Goal: Find specific page/section: Find specific page/section

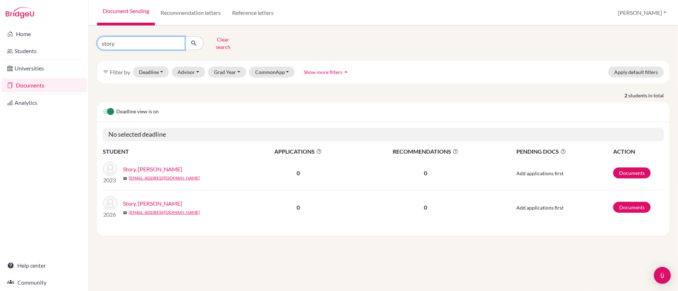
click at [177, 43] on input "story" at bounding box center [141, 42] width 88 height 13
type input "[PERSON_NAME]"
click button "submit" at bounding box center [194, 42] width 19 height 13
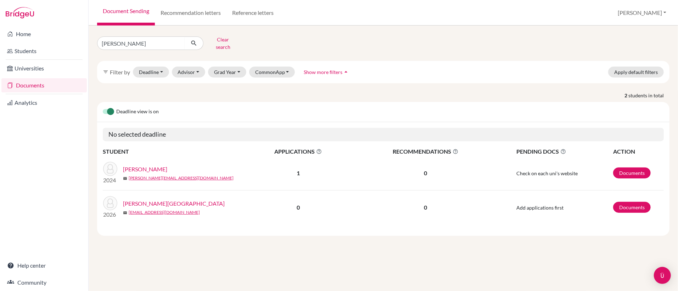
click at [150, 203] on link "[PERSON_NAME][GEOGRAPHIC_DATA]" at bounding box center [174, 203] width 102 height 9
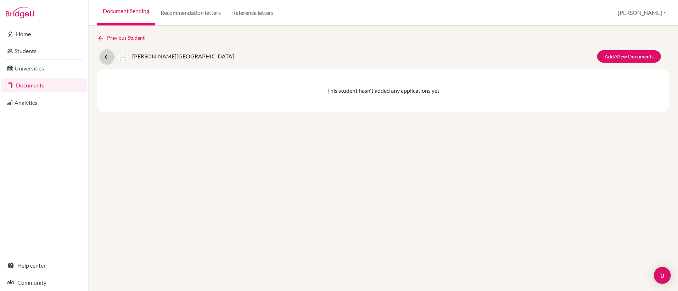
click at [105, 55] on icon at bounding box center [106, 56] width 7 height 7
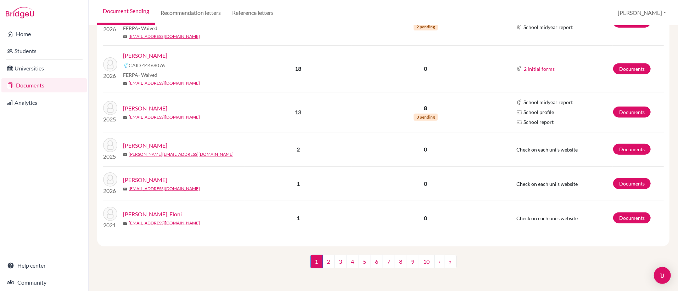
scroll to position [234, 0]
click at [328, 265] on link "2" at bounding box center [328, 261] width 12 height 13
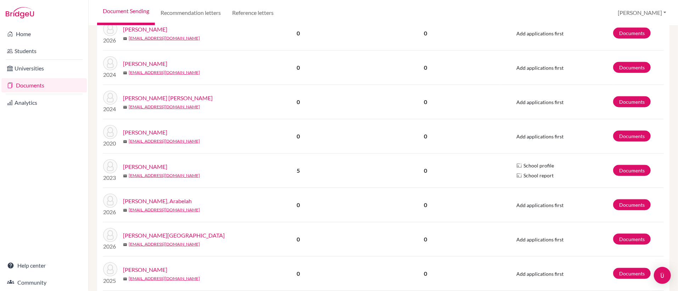
scroll to position [622, 0]
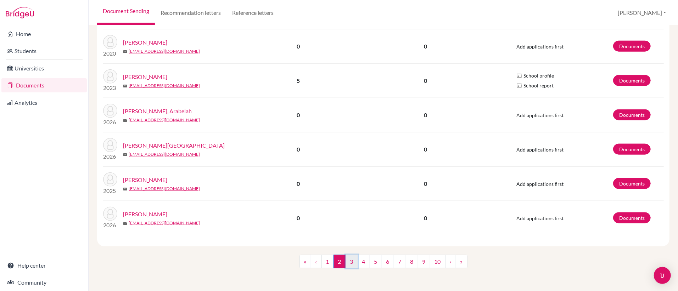
click at [350, 262] on link "3" at bounding box center [351, 261] width 12 height 13
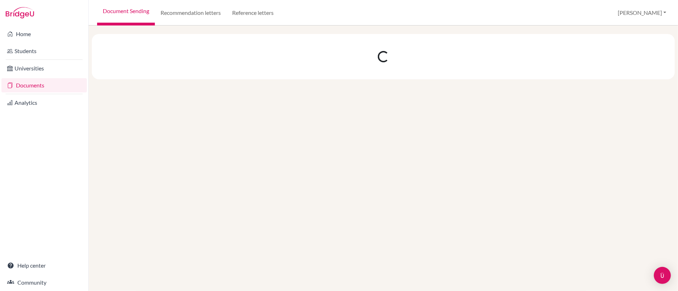
scroll to position [0, 0]
